Goal: Task Accomplishment & Management: Use online tool/utility

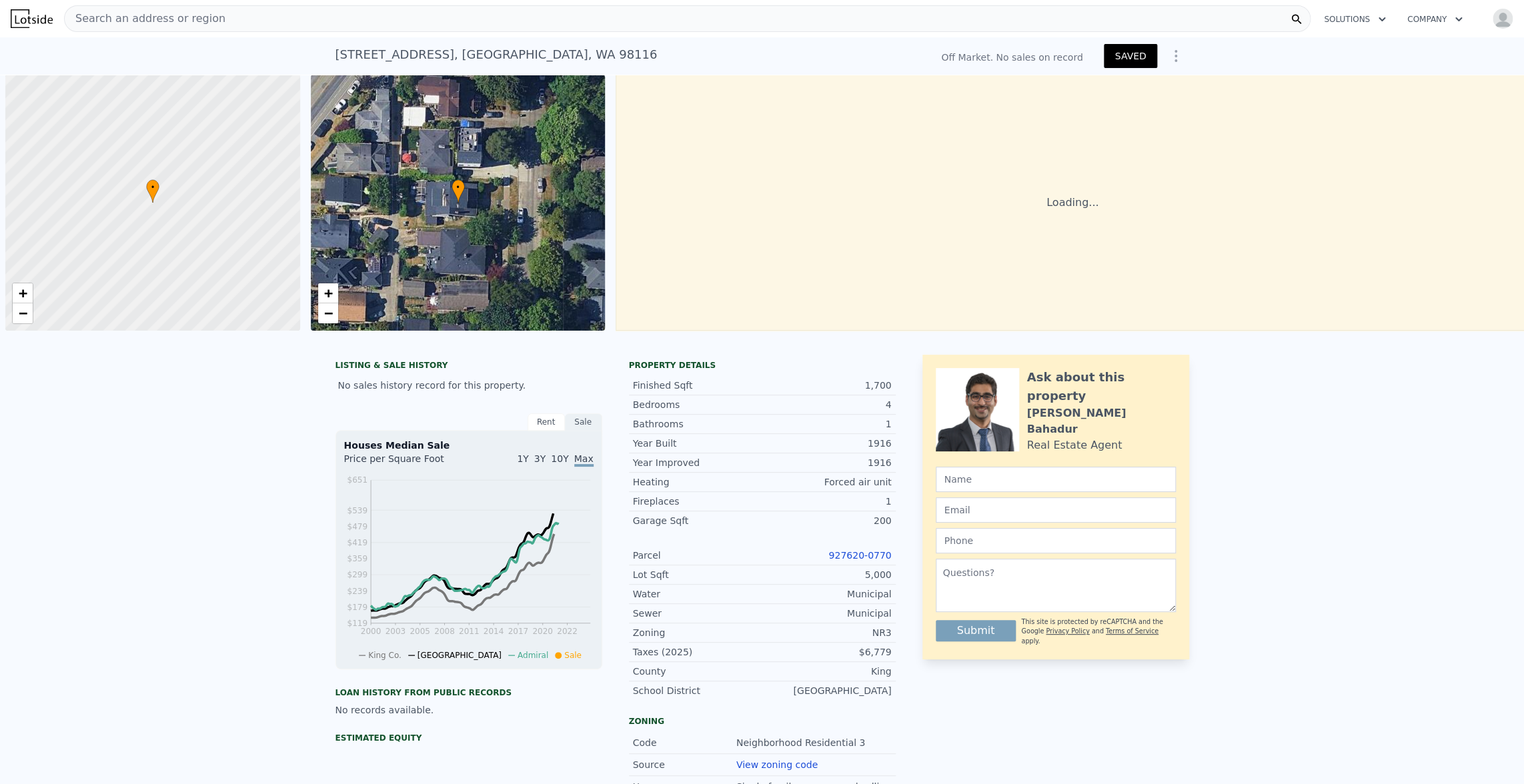
scroll to position [0, 5]
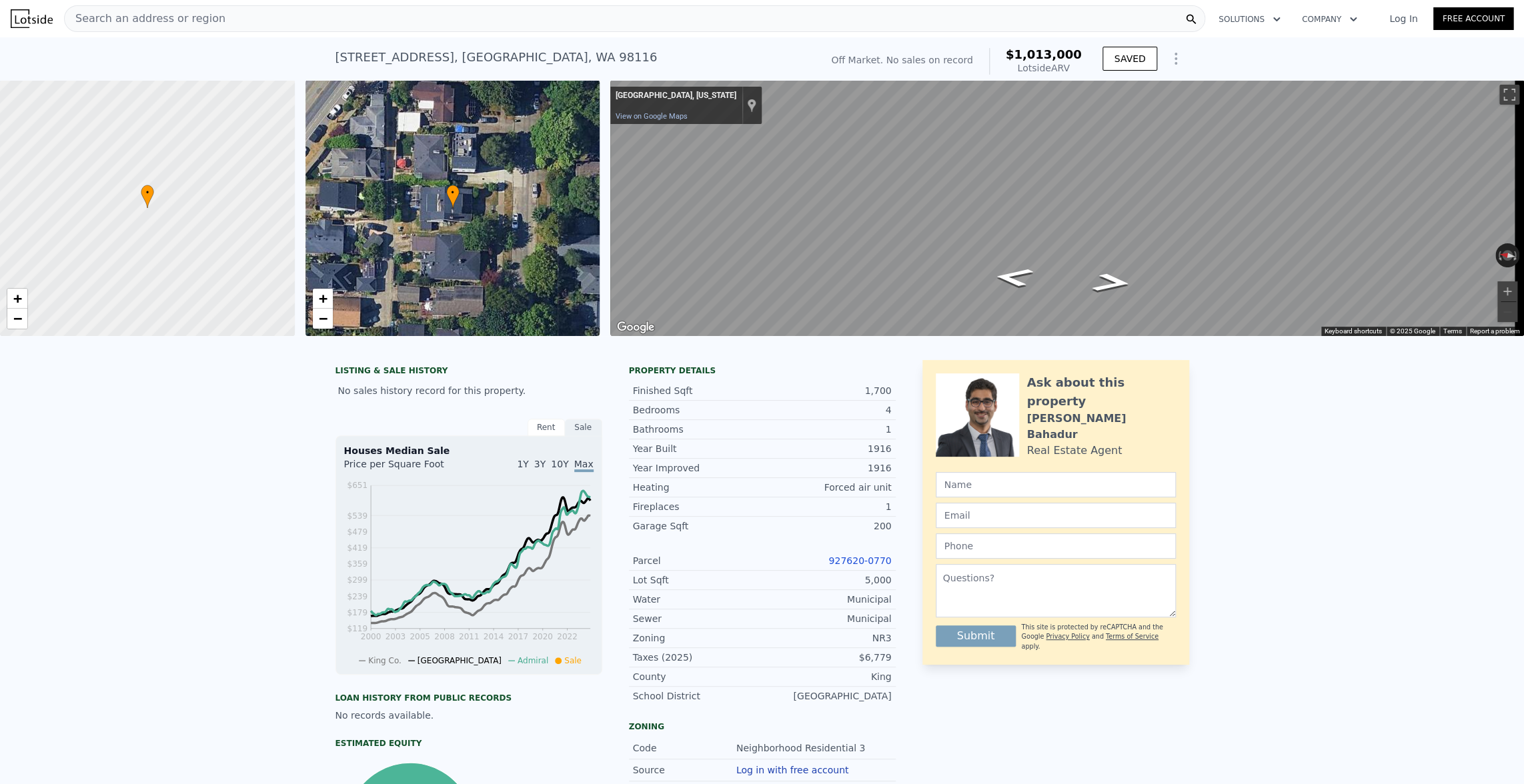
type input "2340"
checkbox input "true"
type input "$ 1,013,000"
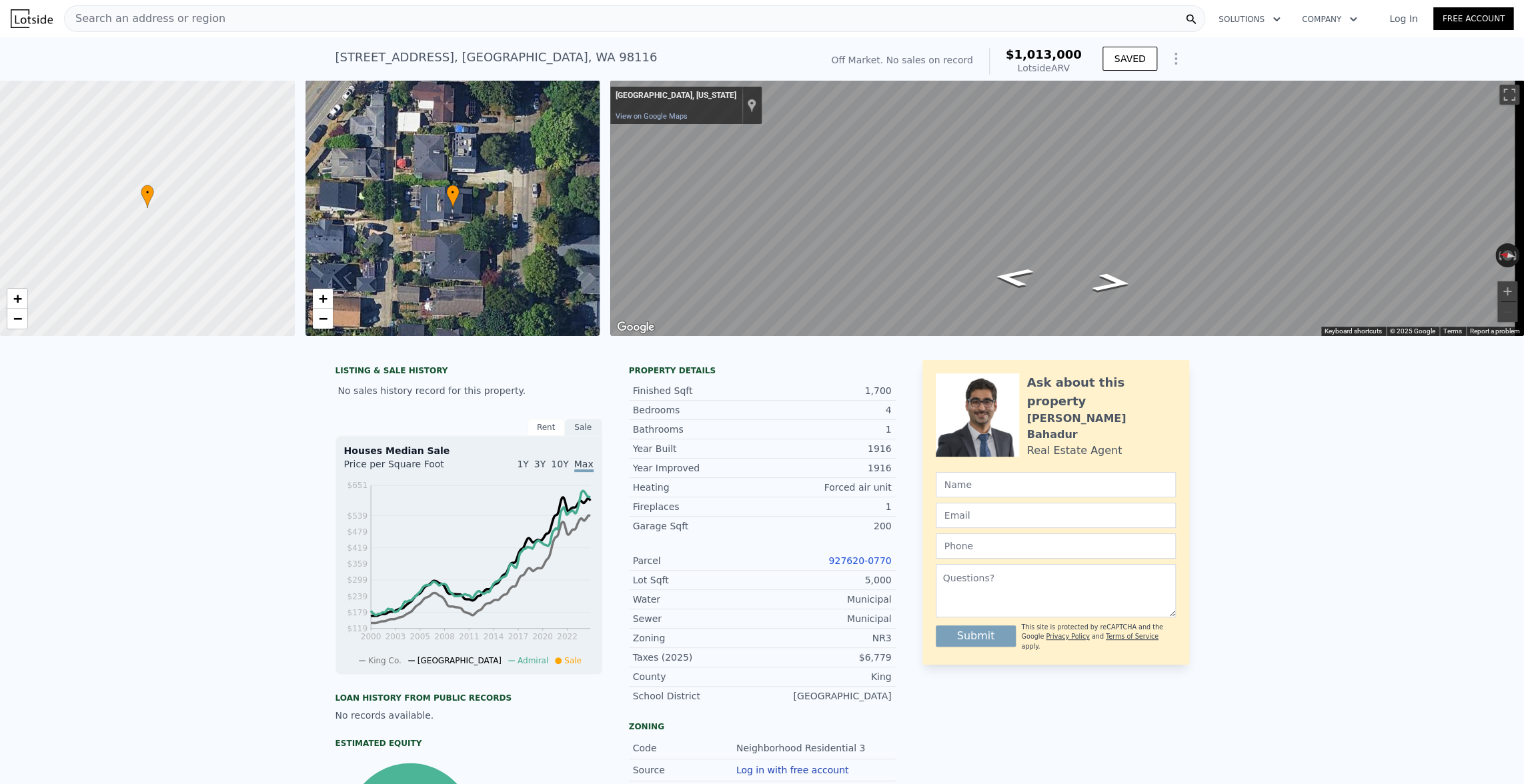
type input "7"
type input "$ 0"
type input "$ 30,002"
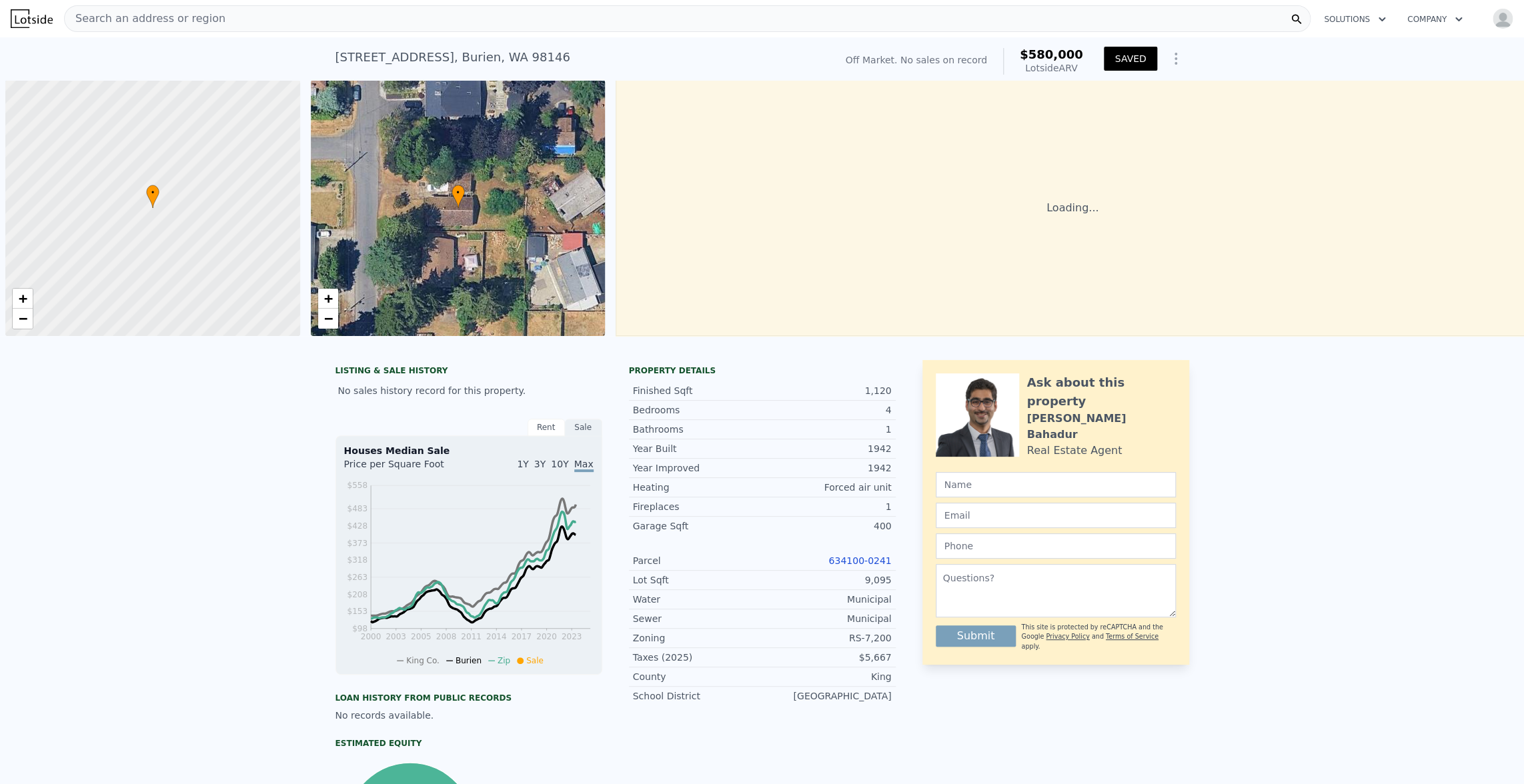
scroll to position [0, 5]
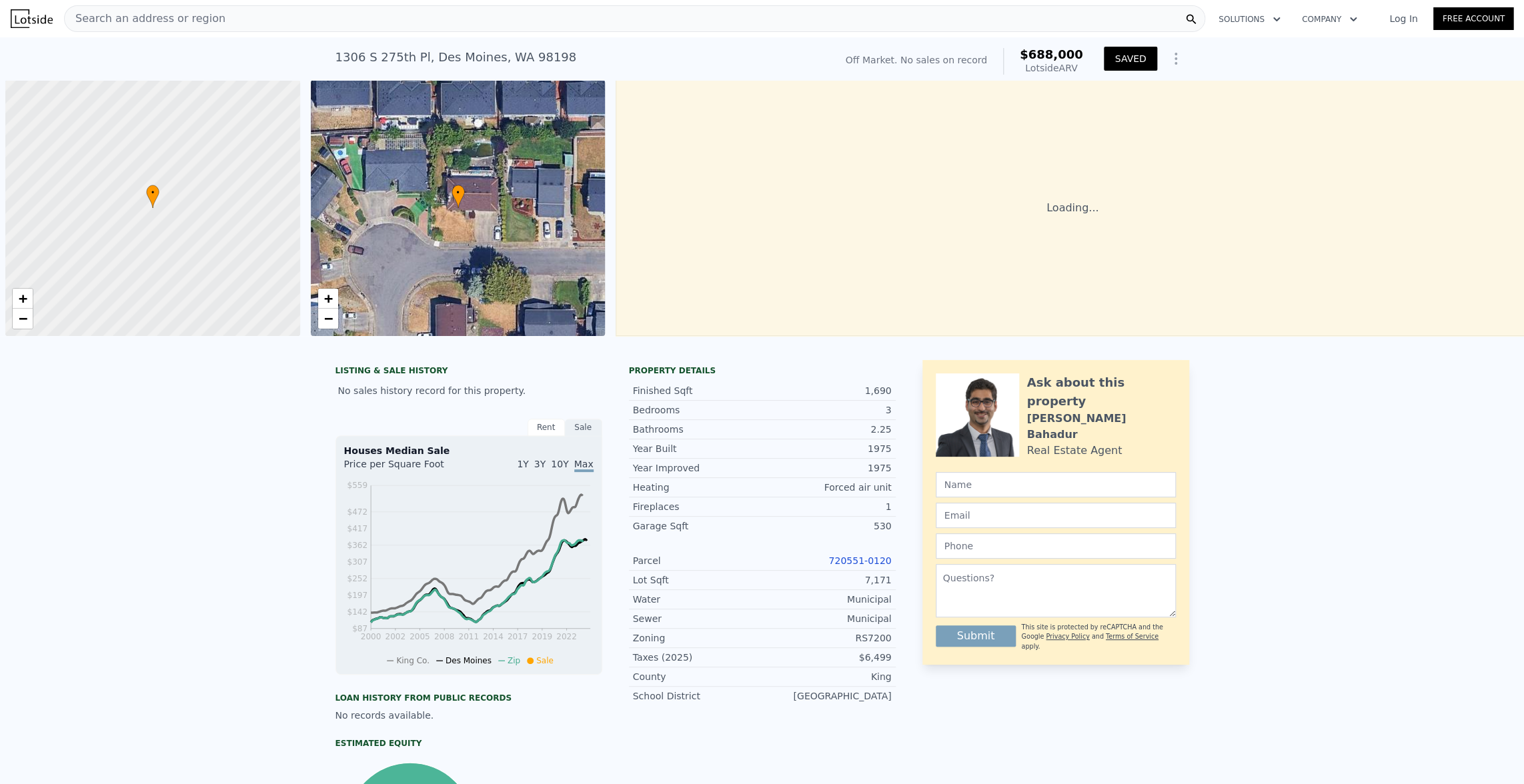
scroll to position [0, 5]
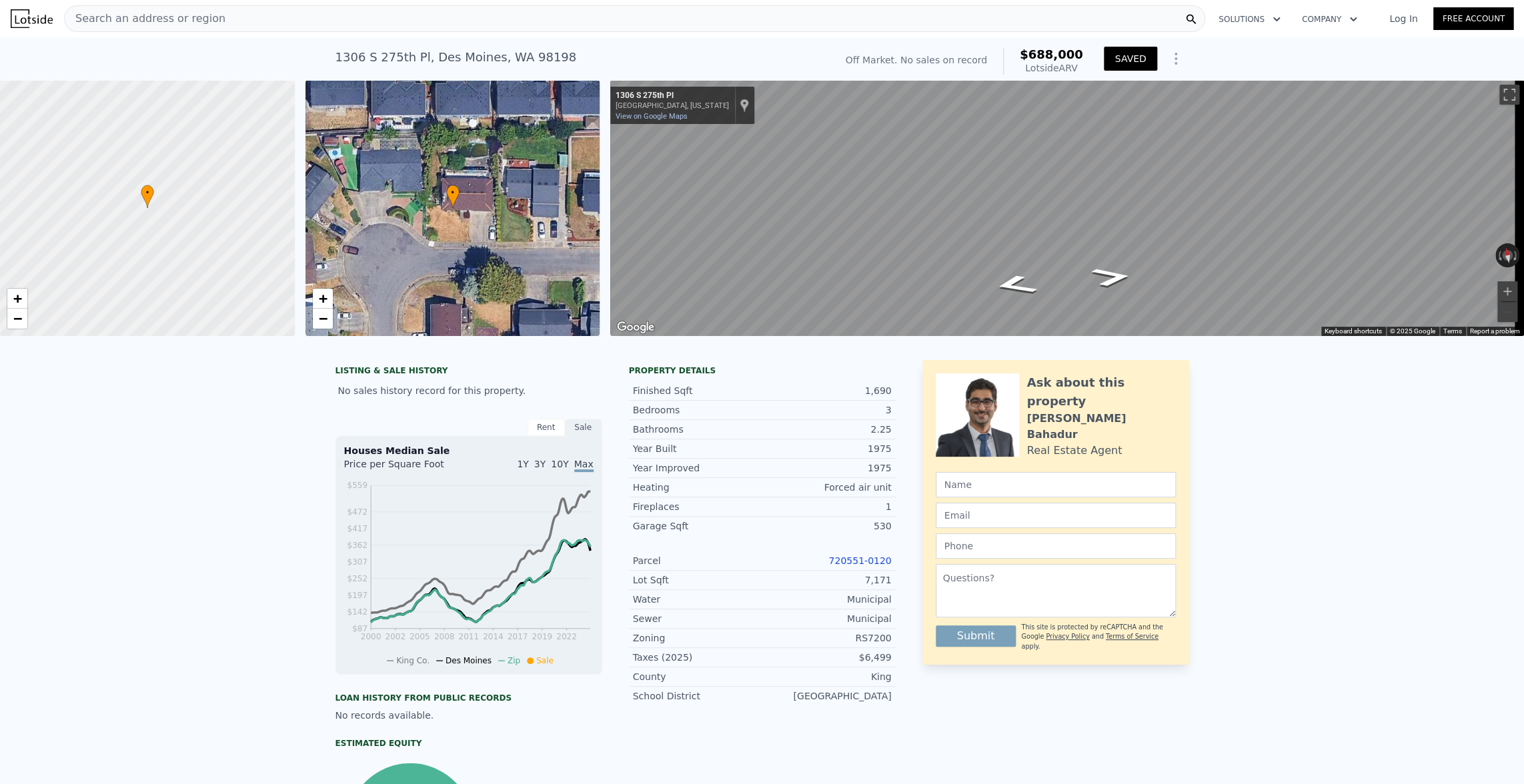
checkbox input "false"
checkbox input "true"
type input "$ 684,000"
